Goal: Transaction & Acquisition: Book appointment/travel/reservation

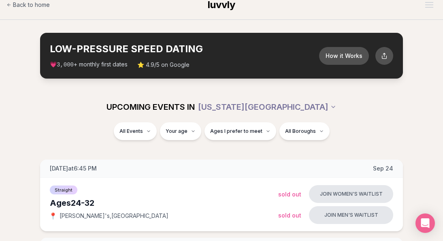
scroll to position [12, 0]
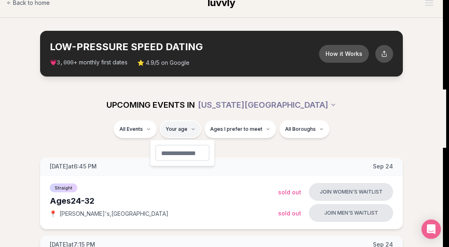
type input "**"
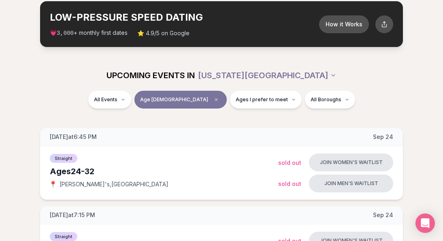
scroll to position [42, 0]
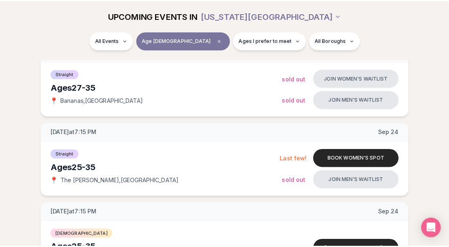
scroll to position [0, 0]
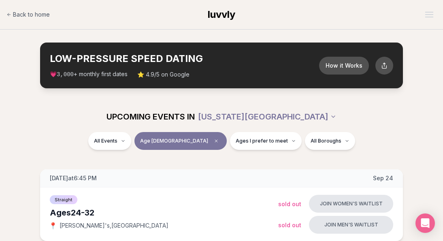
click at [229, 19] on span "luvvly" at bounding box center [222, 14] width 28 height 12
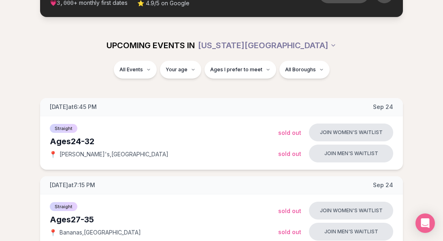
scroll to position [76, 0]
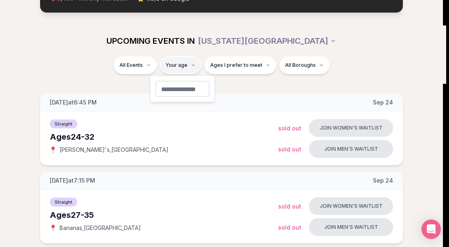
type input "**"
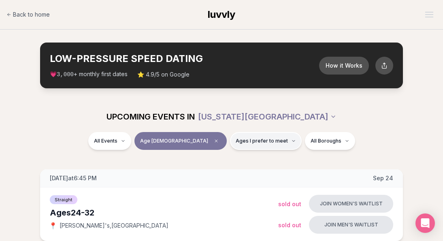
click at [249, 141] on span "Ages I prefer to meet" at bounding box center [261, 141] width 52 height 6
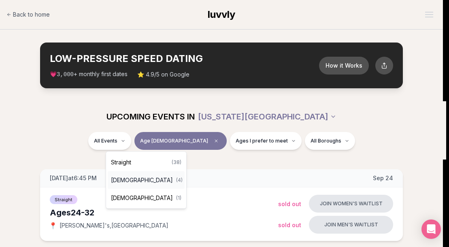
click at [140, 177] on span "[DEMOGRAPHIC_DATA]" at bounding box center [142, 180] width 62 height 8
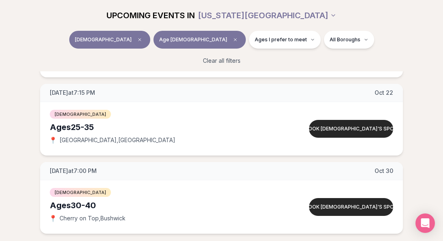
scroll to position [256, 0]
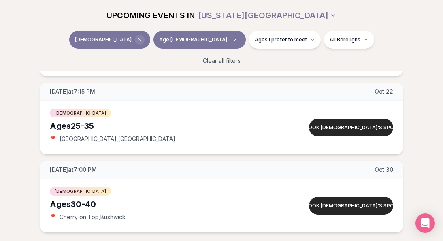
click at [142, 38] on icon "Clear event type filter" at bounding box center [139, 39] width 5 height 5
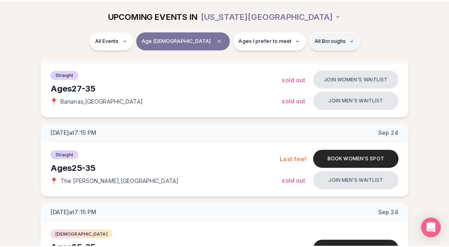
scroll to position [202, 0]
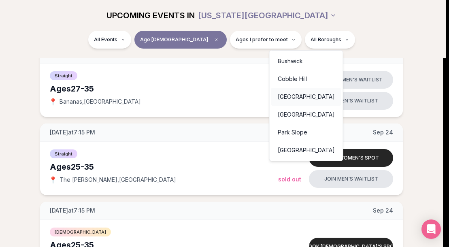
click at [314, 93] on div "[GEOGRAPHIC_DATA]" at bounding box center [306, 97] width 70 height 18
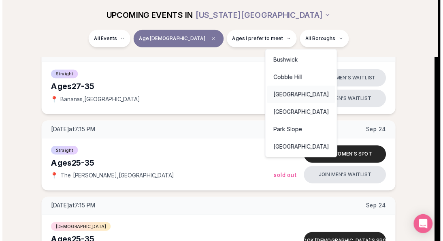
scroll to position [174, 0]
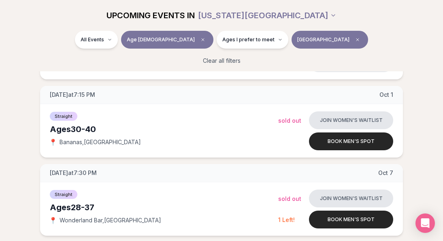
click at [301, 36] on button "[GEOGRAPHIC_DATA]" at bounding box center [329, 40] width 76 height 18
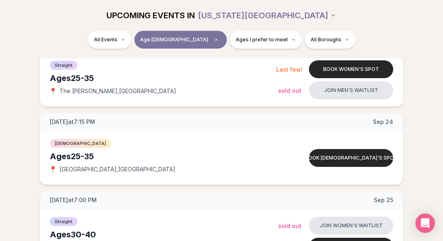
scroll to position [291, 0]
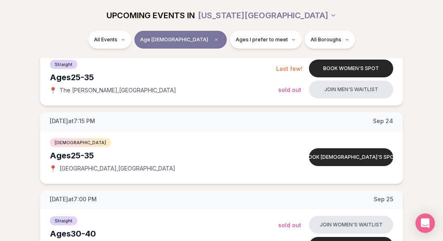
click at [232, 55] on div "All Events Age 31 Ages I prefer to meet All Boroughs" at bounding box center [221, 45] width 443 height 28
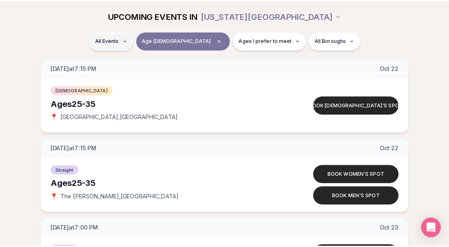
scroll to position [2688, 0]
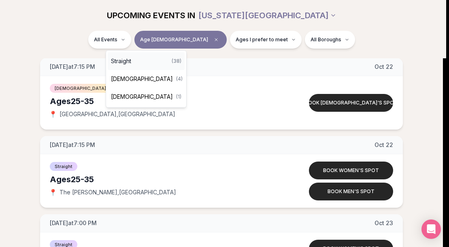
click at [137, 59] on div "Straight ( 38 )" at bounding box center [146, 61] width 77 height 18
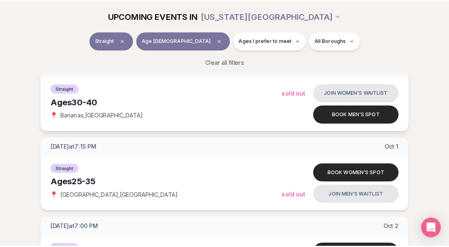
scroll to position [820, 0]
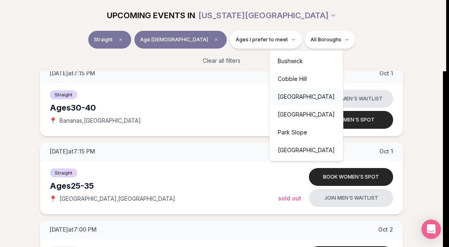
click at [303, 93] on div "[GEOGRAPHIC_DATA]" at bounding box center [306, 97] width 70 height 18
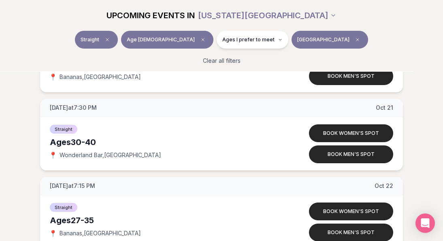
scroll to position [474, 0]
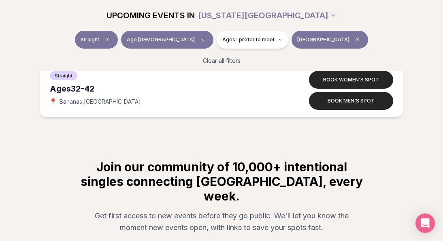
click at [301, 42] on span "[GEOGRAPHIC_DATA]" at bounding box center [323, 39] width 52 height 6
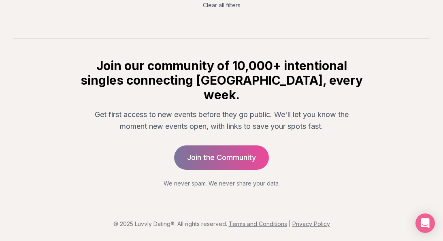
scroll to position [174, 0]
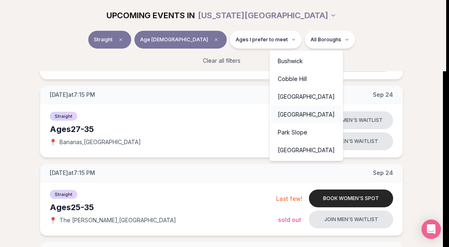
click at [302, 113] on div "[GEOGRAPHIC_DATA]" at bounding box center [306, 115] width 70 height 18
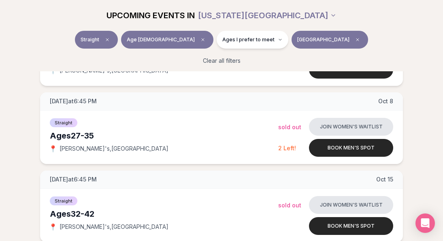
scroll to position [260, 0]
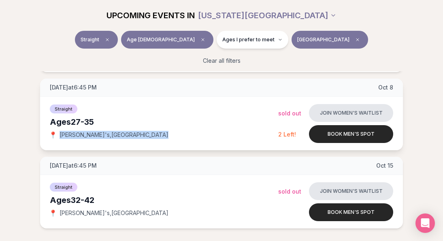
drag, startPoint x: 131, startPoint y: 132, endPoint x: 58, endPoint y: 137, distance: 73.4
click at [58, 137] on div "📍 Amelia's , Flatiron District" at bounding box center [164, 135] width 228 height 8
copy span "Amelia's , Flatiron District"
click at [71, 125] on div "Ages 27-35" at bounding box center [164, 121] width 228 height 11
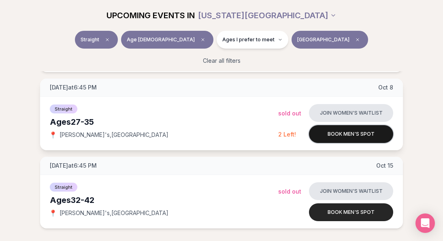
click at [329, 132] on button "Book men's spot" at bounding box center [351, 134] width 84 height 18
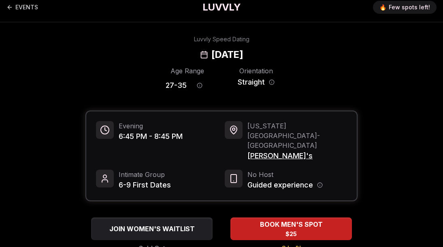
scroll to position [8, 0]
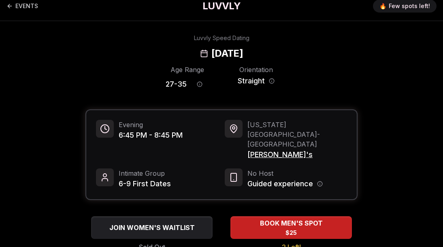
click at [264, 149] on span "[PERSON_NAME]'s" at bounding box center [297, 154] width 100 height 11
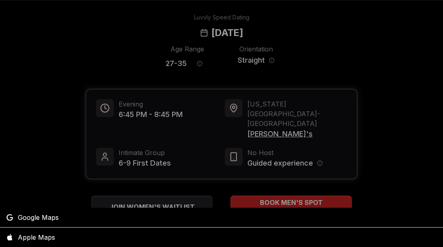
scroll to position [0, 0]
